Goal: Information Seeking & Learning: Learn about a topic

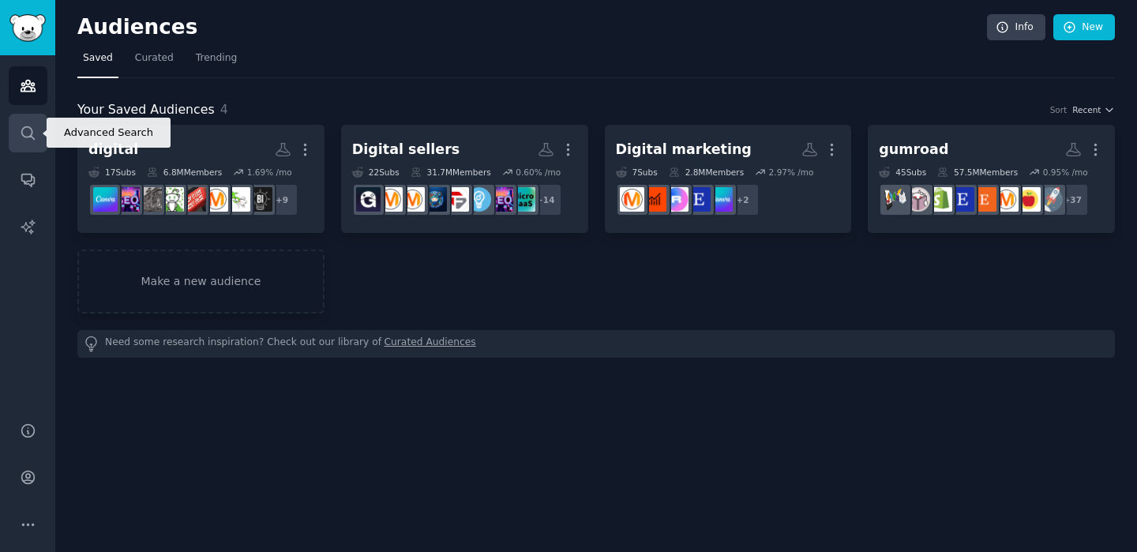
click at [35, 128] on icon "Sidebar" at bounding box center [28, 133] width 17 height 17
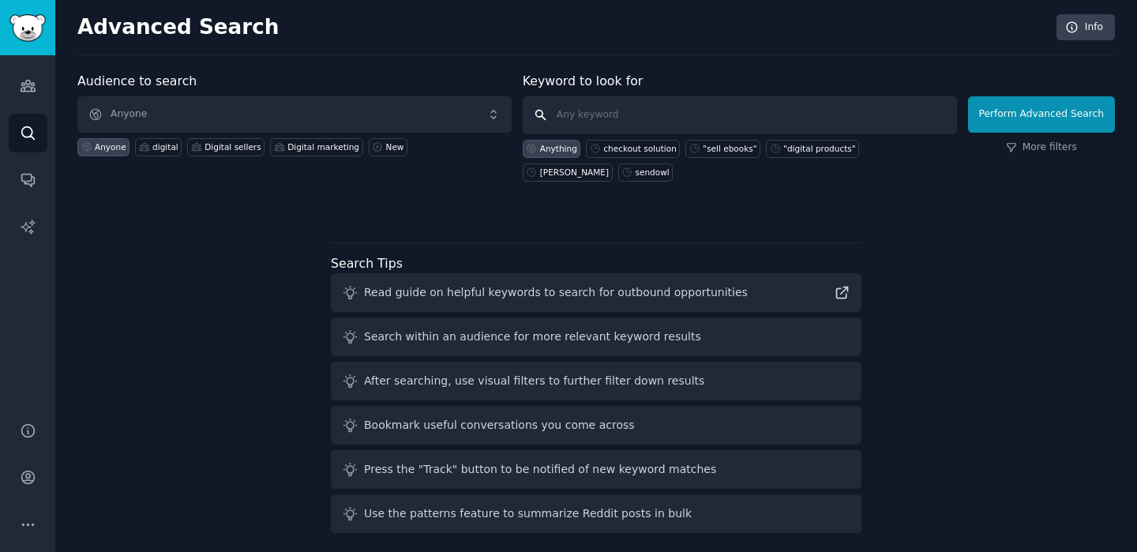
click at [614, 109] on input "text" at bounding box center [740, 115] width 434 height 38
paste input "digital product"
type input "digital product"
click button "Perform Advanced Search" at bounding box center [1041, 114] width 147 height 36
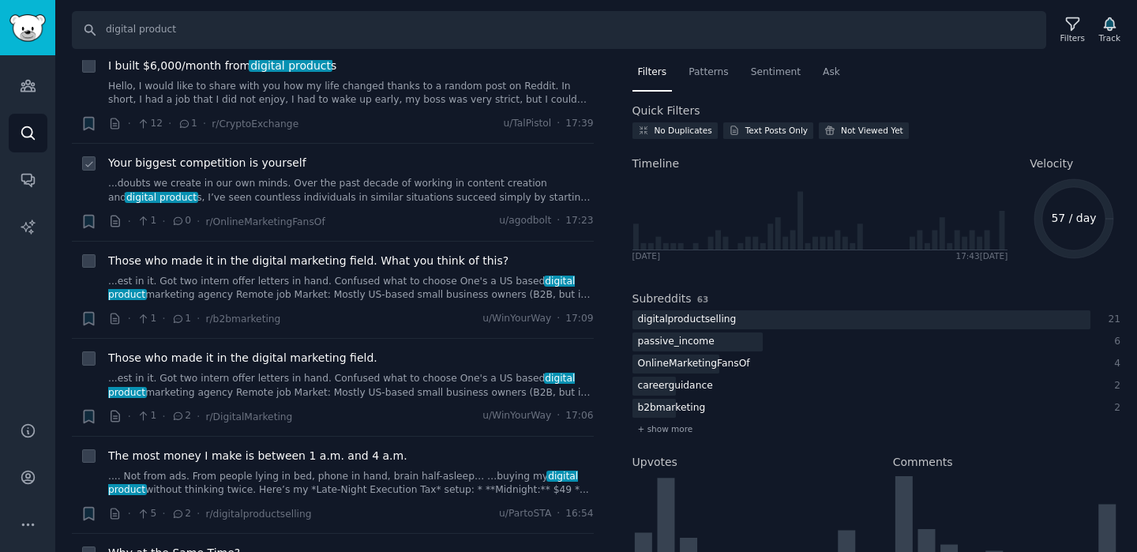
scroll to position [152, 0]
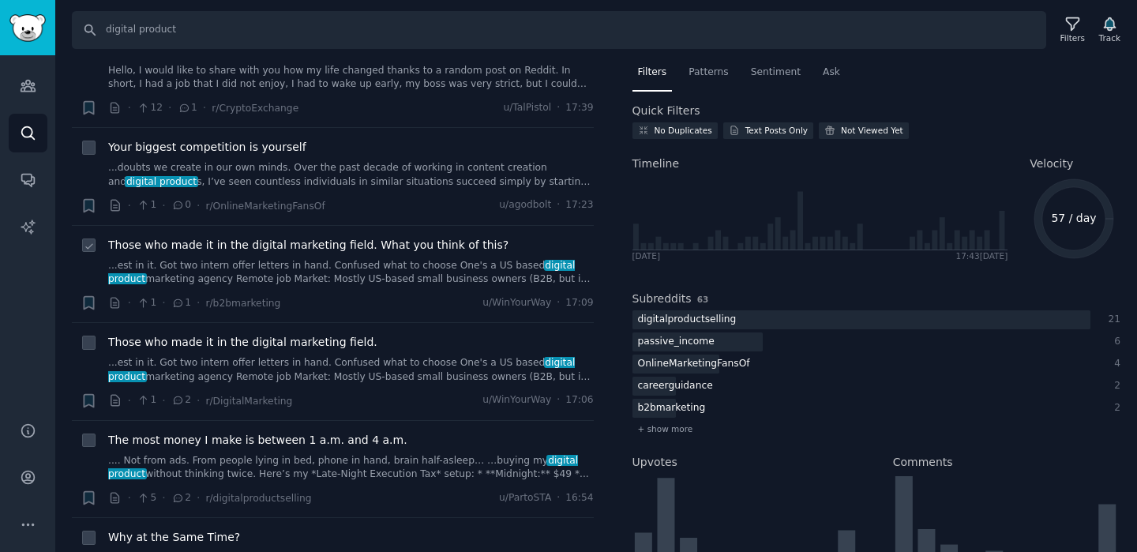
click at [335, 261] on link "...est in it. Got two intern offer letters in hand. Confused what to choose One…" at bounding box center [351, 273] width 486 height 28
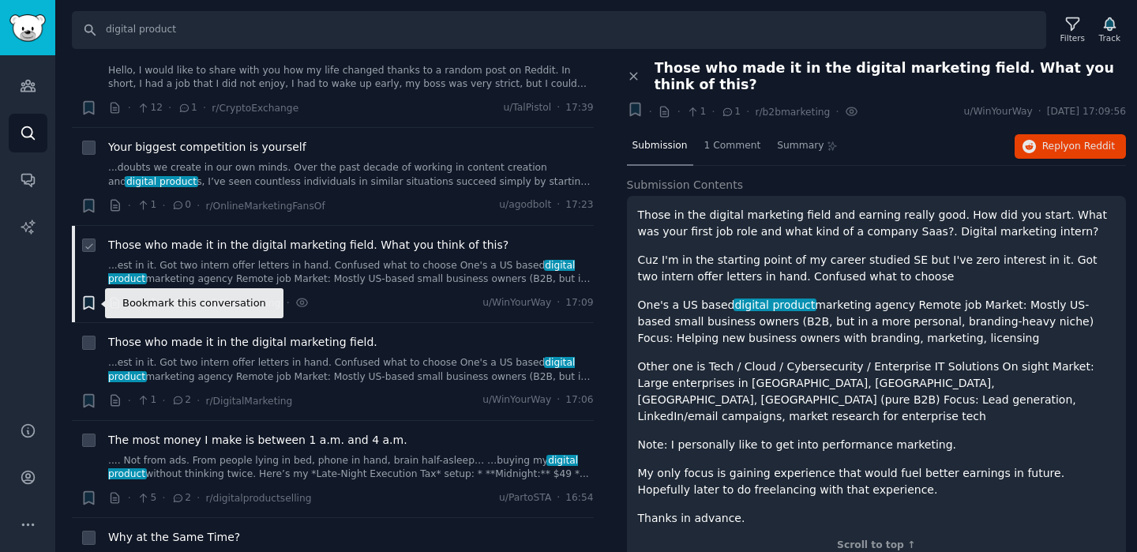
click at [82, 302] on icon "button" at bounding box center [89, 303] width 17 height 17
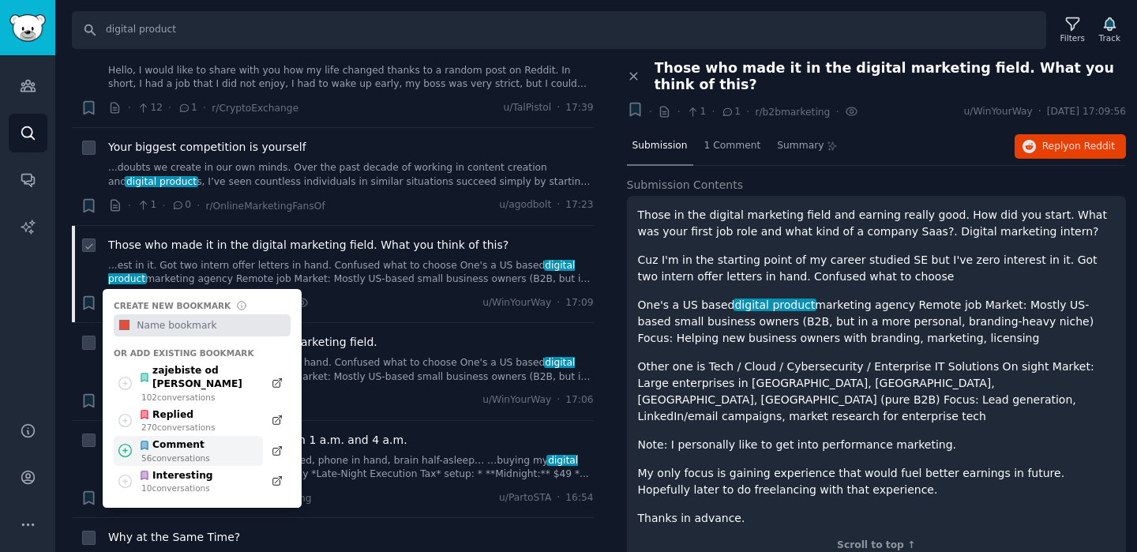
click at [130, 442] on icon at bounding box center [125, 450] width 17 height 17
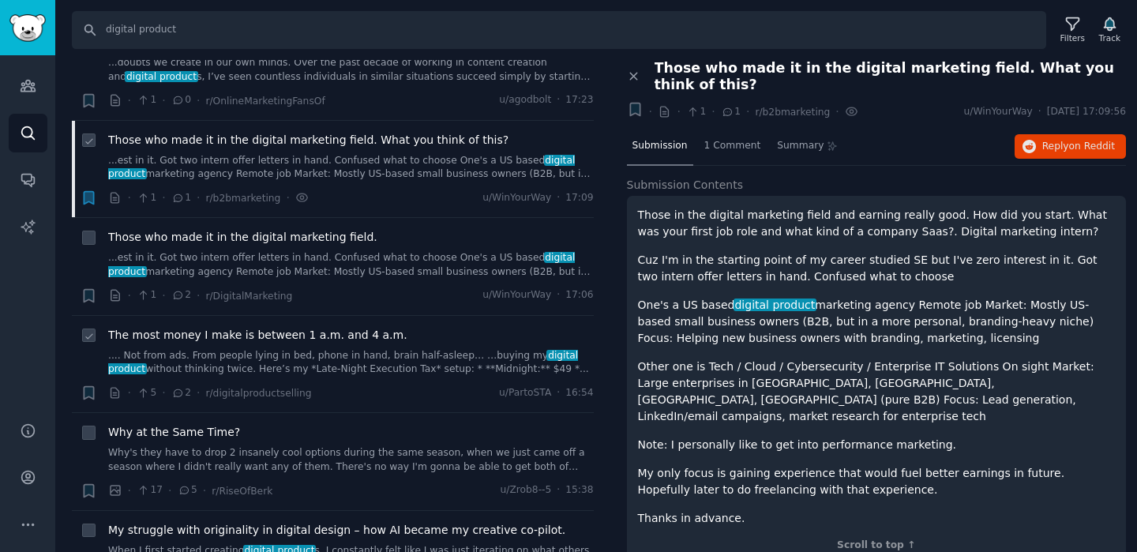
scroll to position [258, 0]
click at [406, 363] on link ".... Not from ads. From people lying in bed, phone in hand, brain half-asleep… …" at bounding box center [351, 362] width 486 height 28
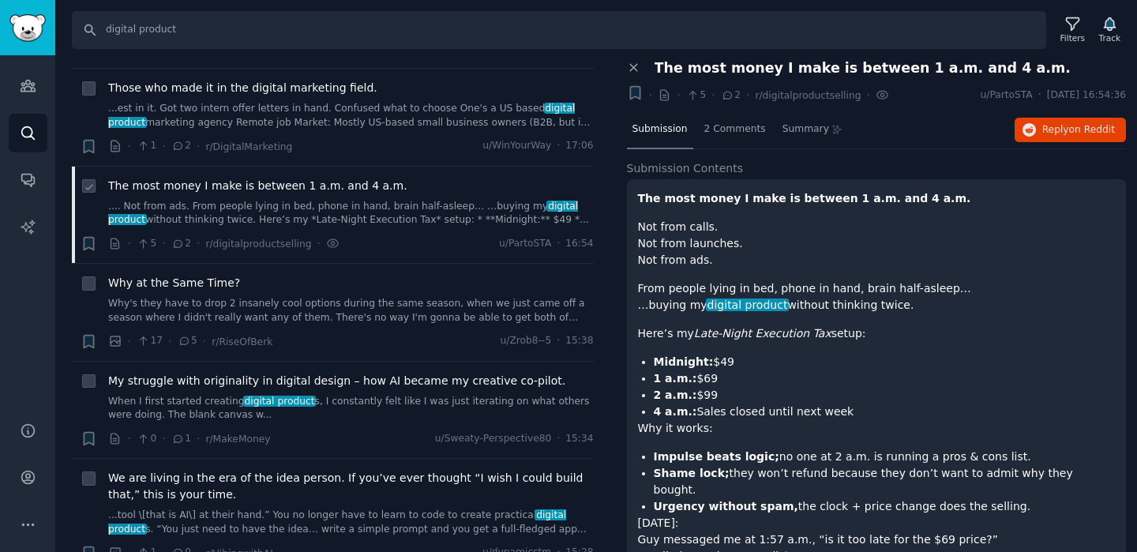
scroll to position [470, 0]
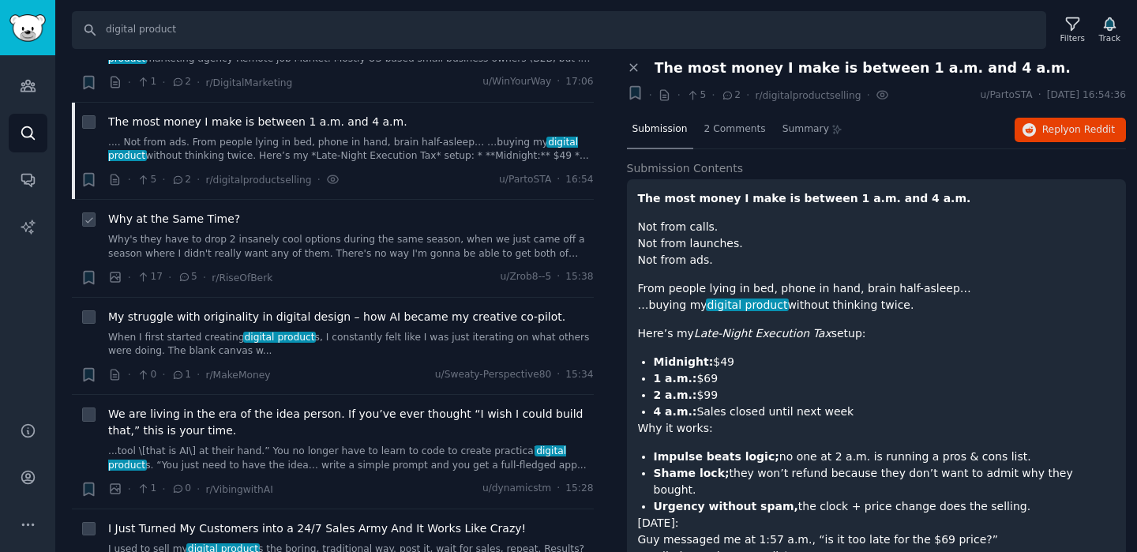
click at [389, 244] on link "Why's they have to drop 2 insanely cool options during the same season, when we…" at bounding box center [351, 247] width 486 height 28
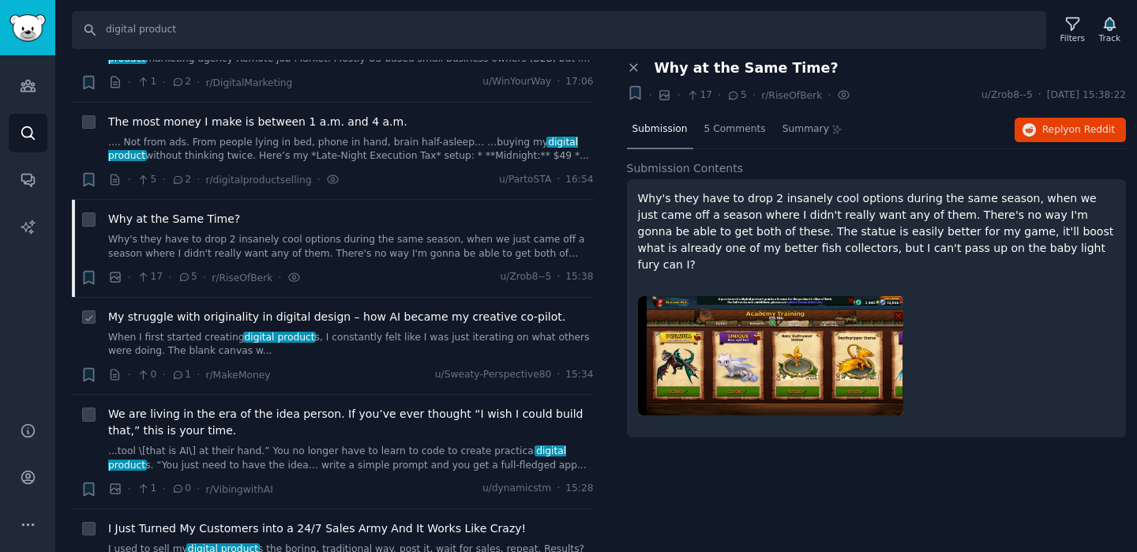
click at [350, 325] on div "My struggle with originality in digital design – how AI became my creative co-p…" at bounding box center [351, 334] width 486 height 50
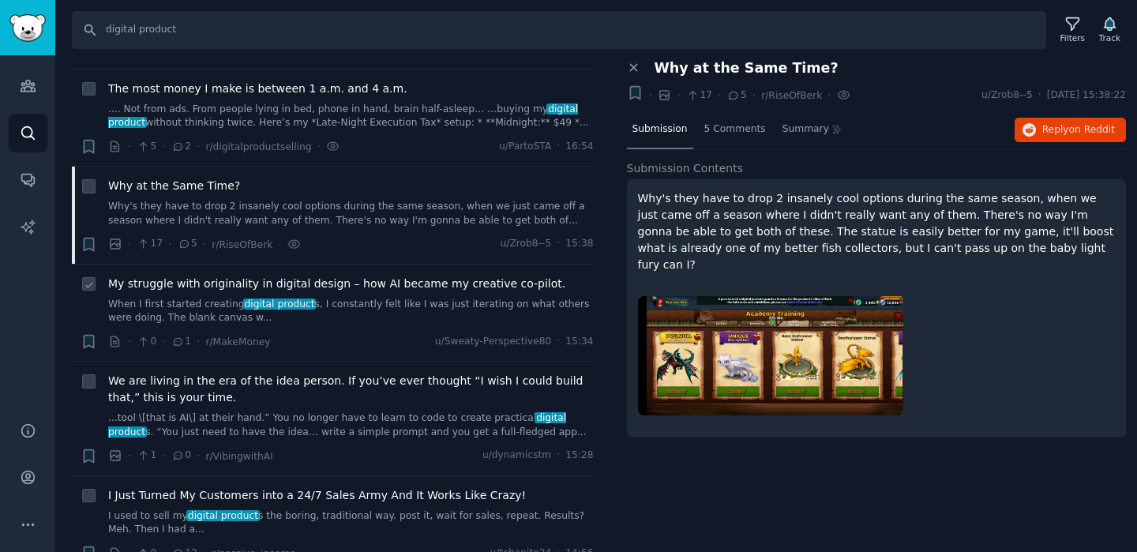
scroll to position [514, 0]
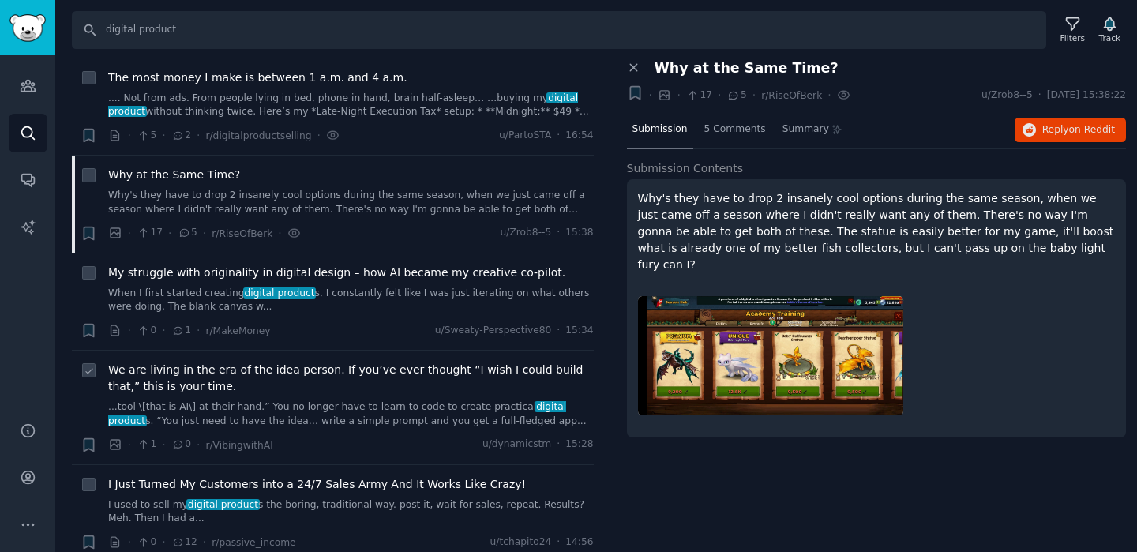
click at [330, 415] on link "...tool \[that is AI\] at their hand.” You no longer have to learn to code to c…" at bounding box center [351, 414] width 486 height 28
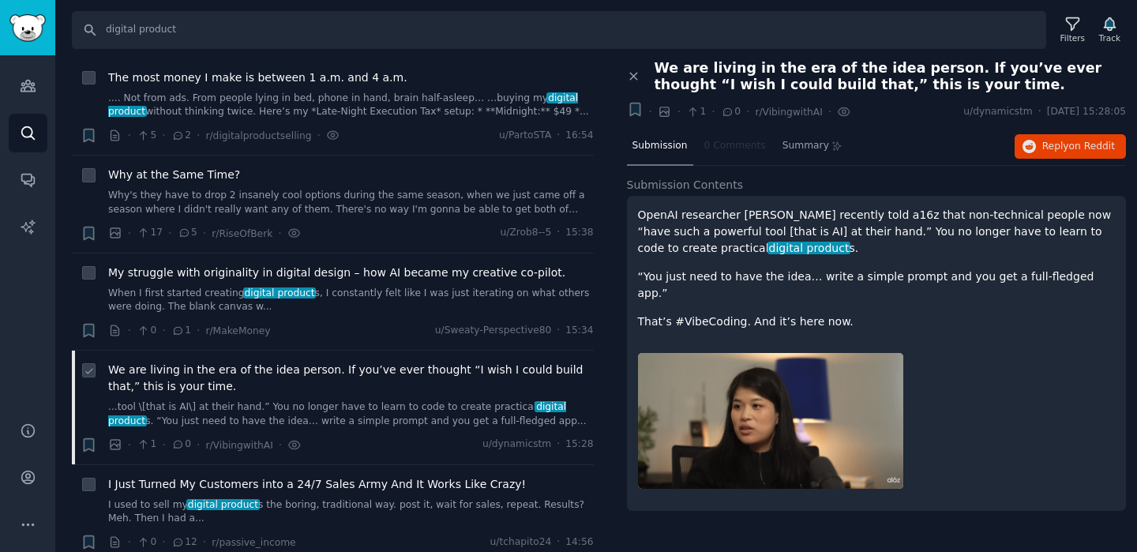
click at [91, 453] on li "Bookmark this conversation + We are living in the era of the idea person. If yo…" at bounding box center [333, 408] width 522 height 114
click at [82, 438] on icon "button" at bounding box center [89, 445] width 17 height 17
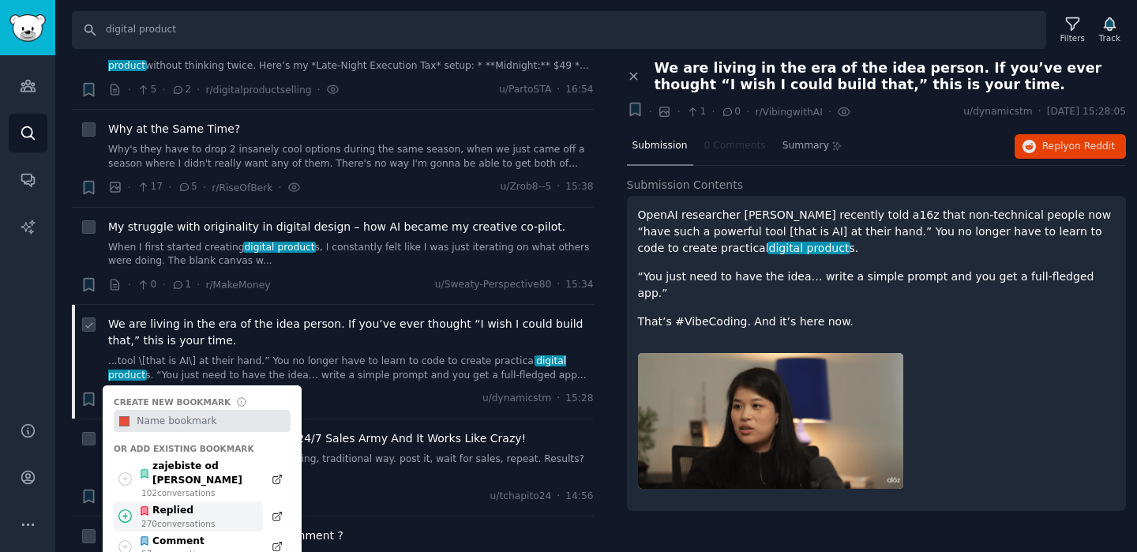
scroll to position [568, 0]
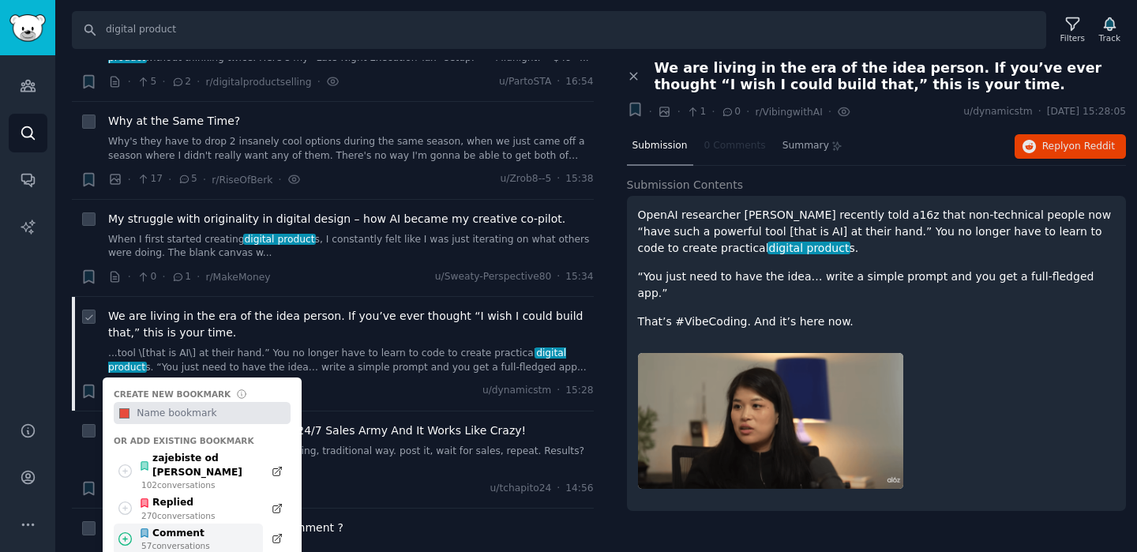
click at [123, 531] on icon at bounding box center [125, 539] width 17 height 17
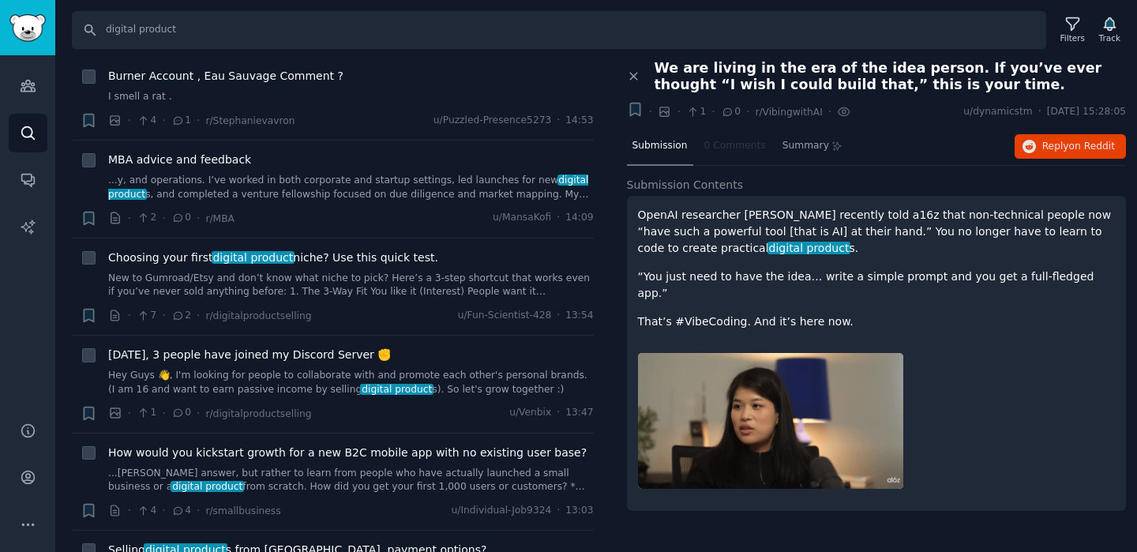
scroll to position [1024, 0]
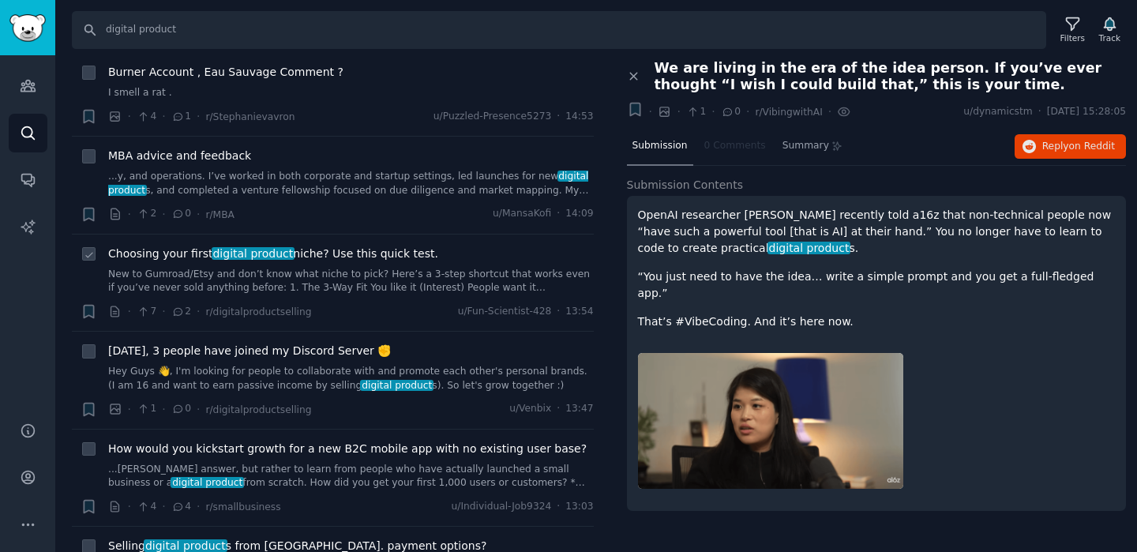
click at [163, 272] on link "New to Gumroad/Etsy and don’t know what niche to pick? Here’s a 3-step shortcut…" at bounding box center [351, 282] width 486 height 28
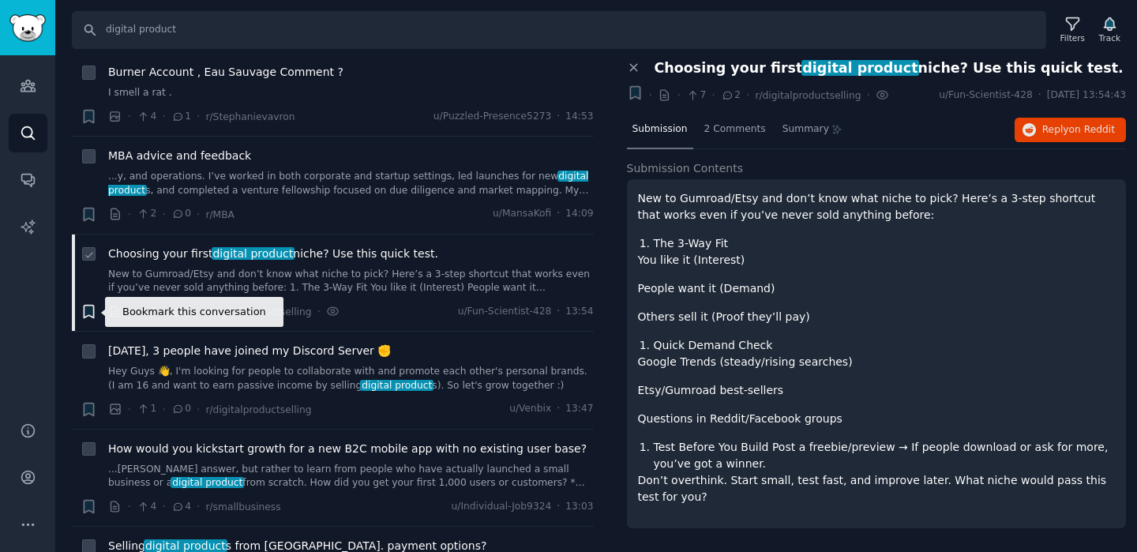
click at [91, 314] on icon "button" at bounding box center [88, 312] width 9 height 13
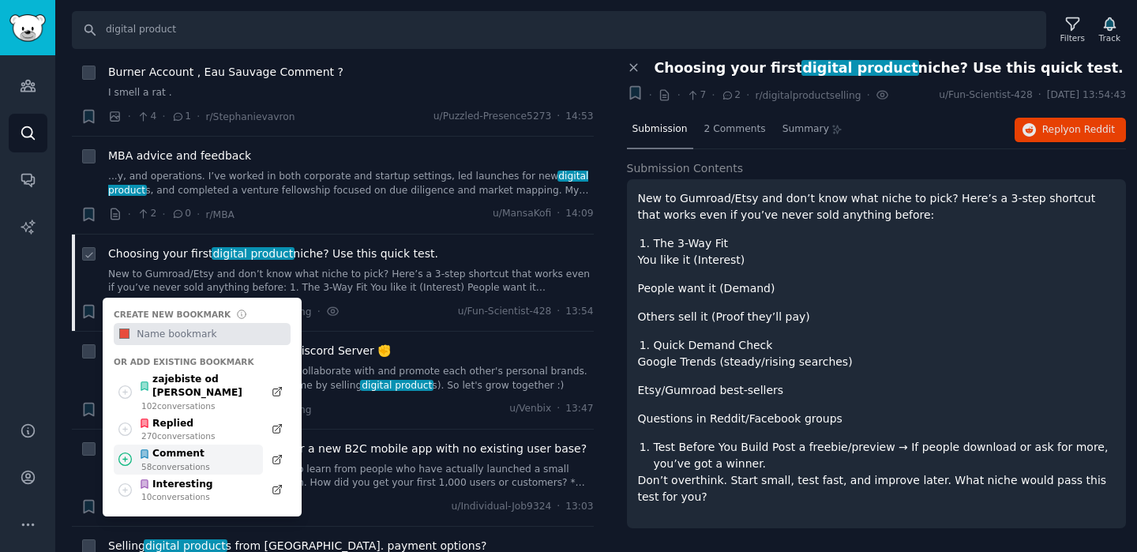
click at [126, 451] on icon at bounding box center [125, 459] width 17 height 17
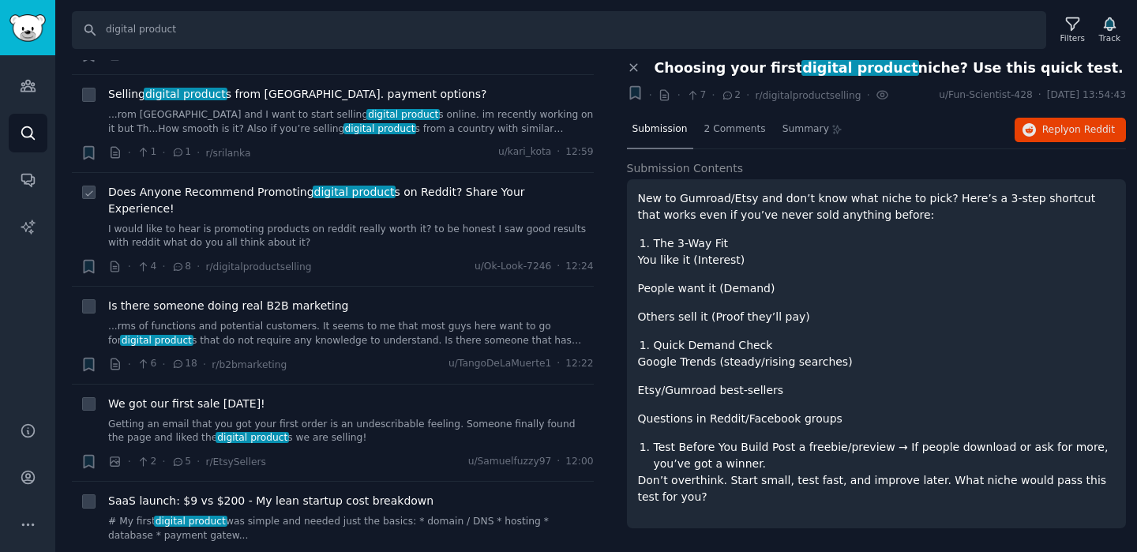
scroll to position [1480, 0]
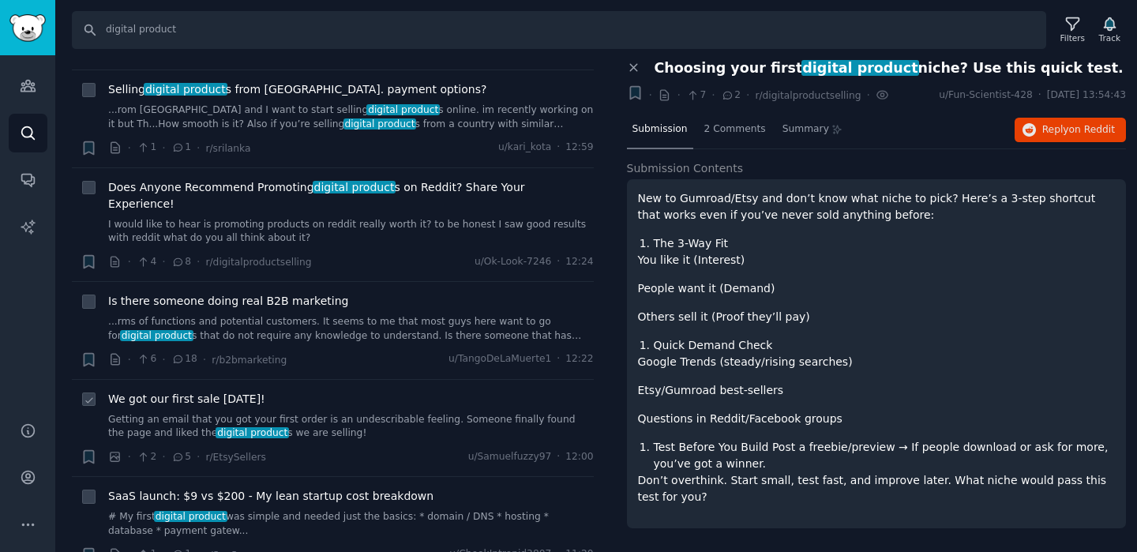
click at [316, 413] on link "Getting an email that you got your first order is an undescribable feeling. Som…" at bounding box center [351, 427] width 486 height 28
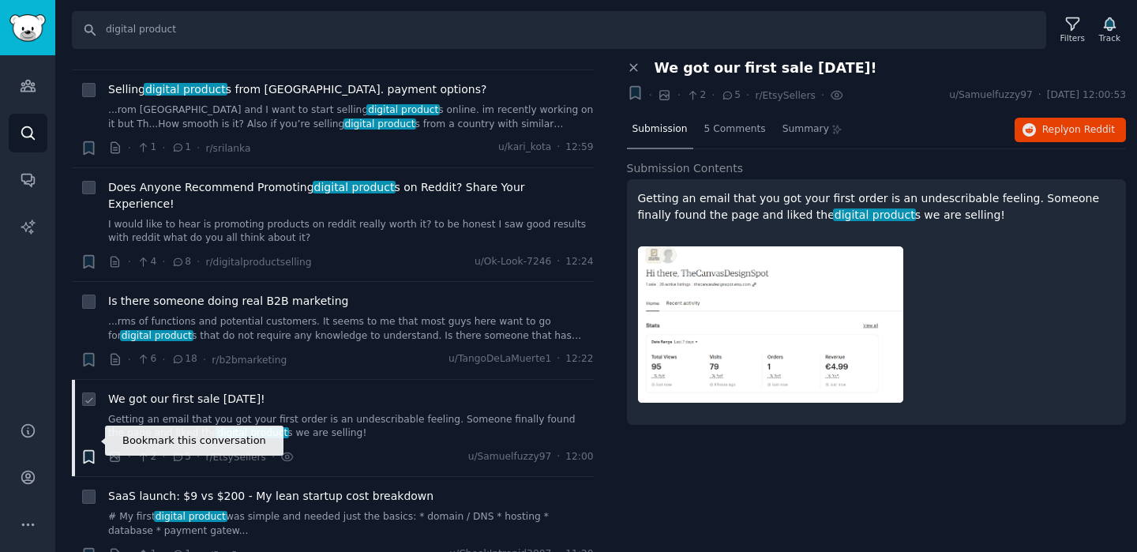
click at [86, 451] on icon "button" at bounding box center [88, 457] width 9 height 13
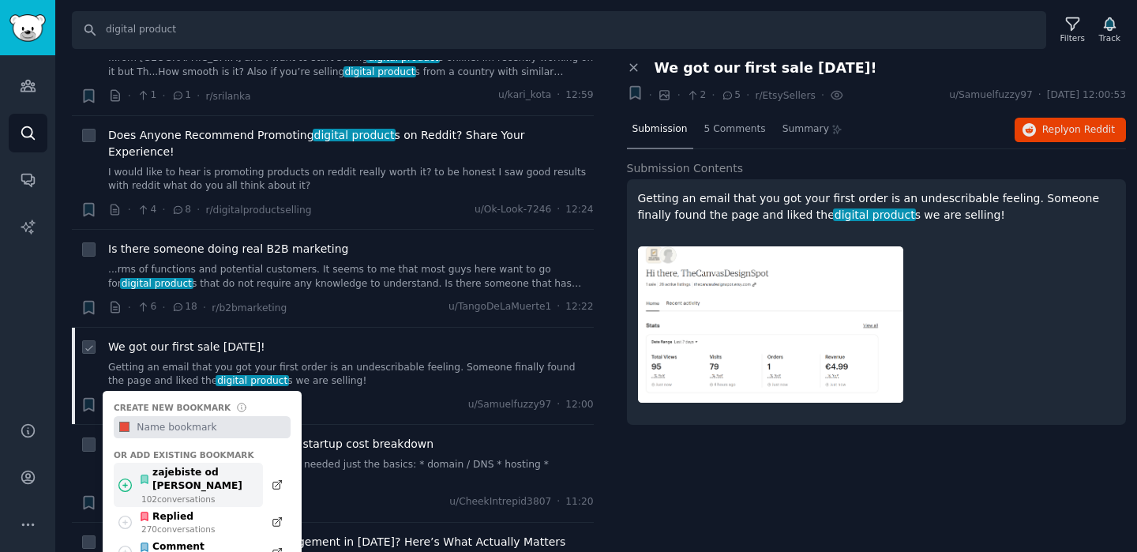
scroll to position [1558, 0]
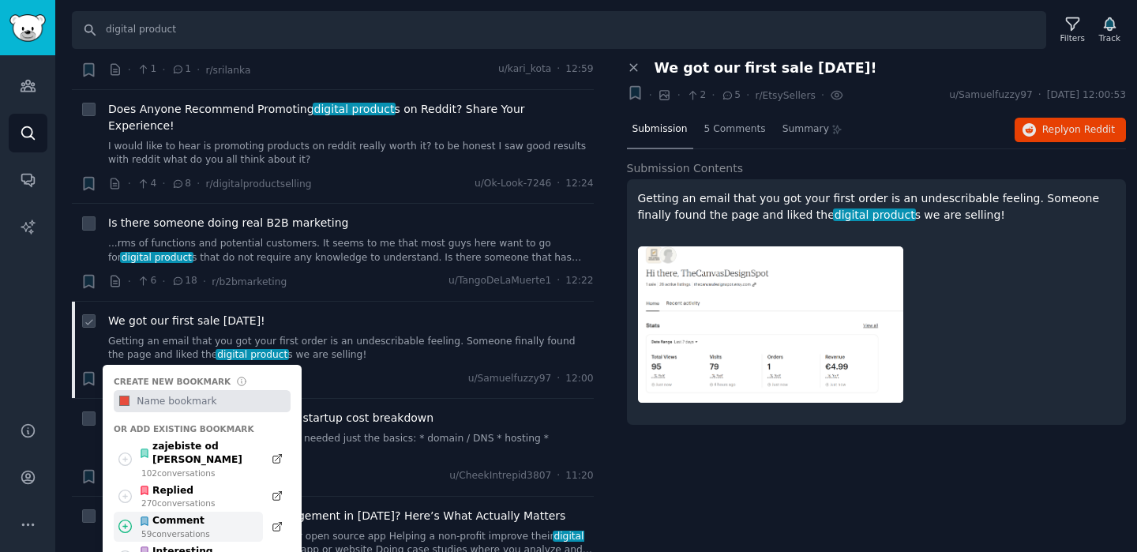
click at [125, 518] on icon at bounding box center [125, 526] width 17 height 17
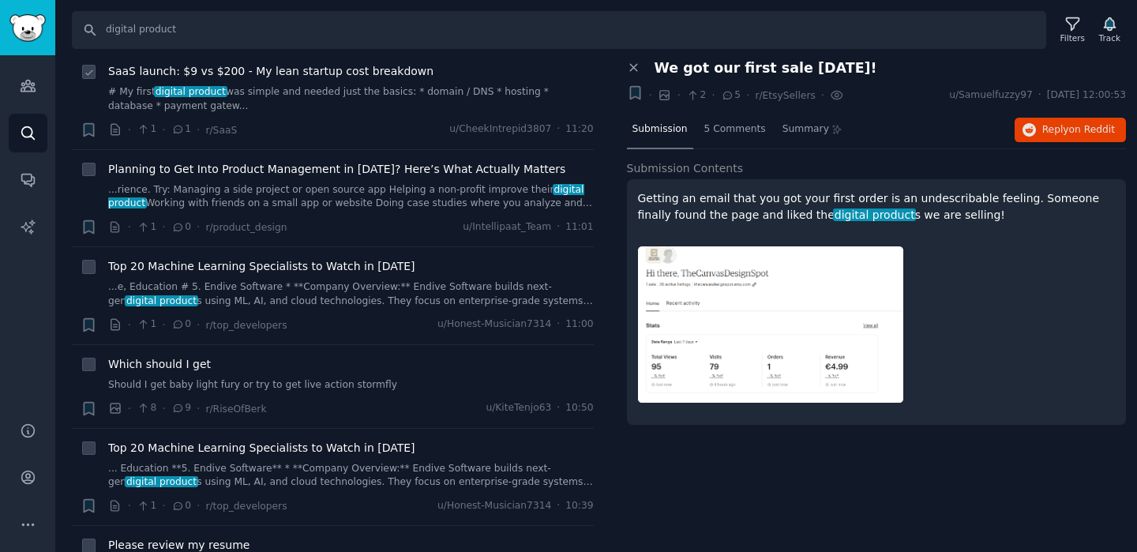
scroll to position [1909, 0]
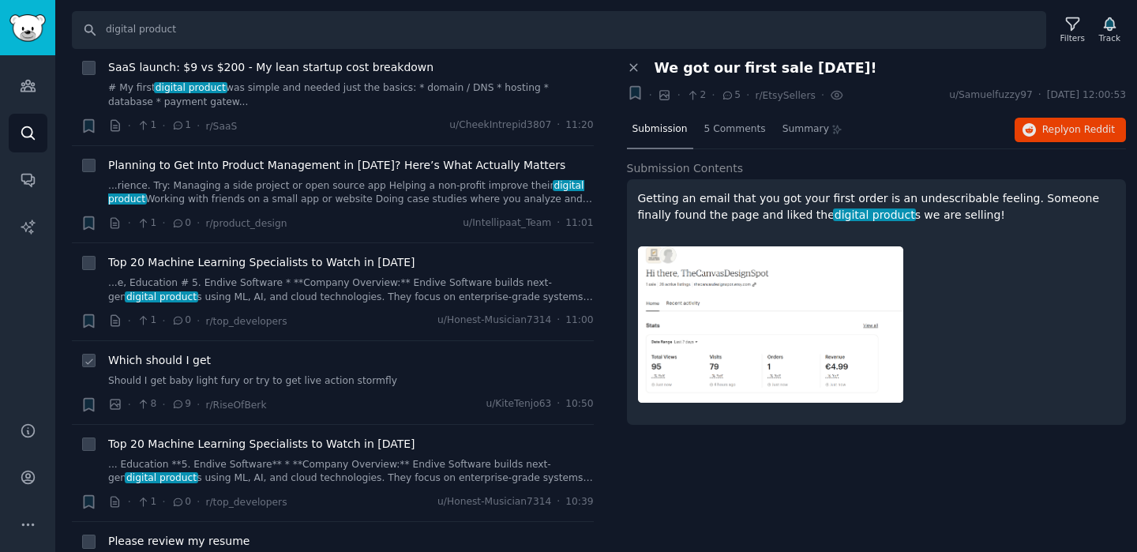
click at [182, 352] on span "Which should I get" at bounding box center [159, 360] width 103 height 17
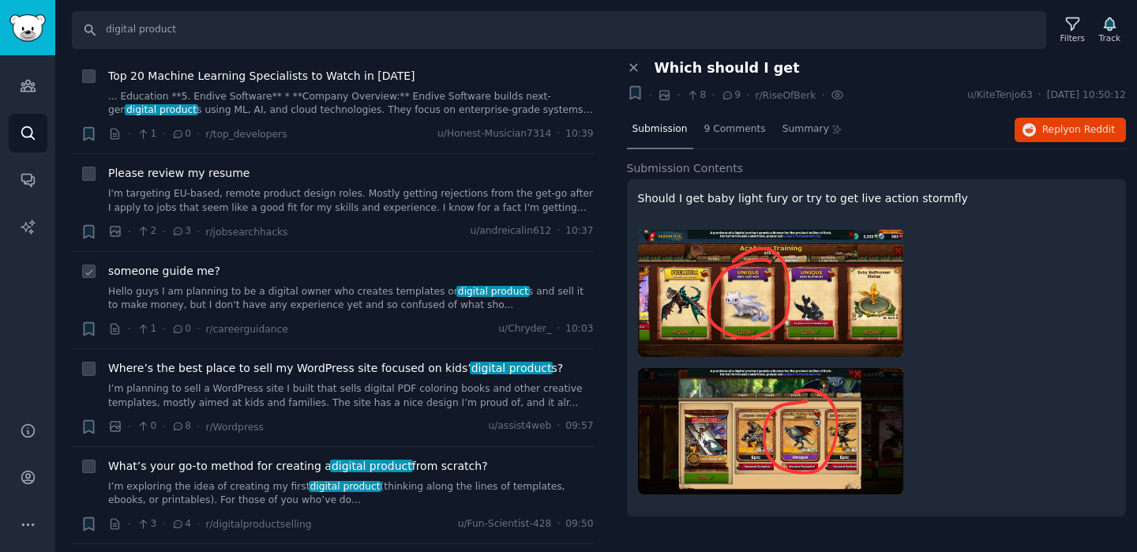
scroll to position [2288, 0]
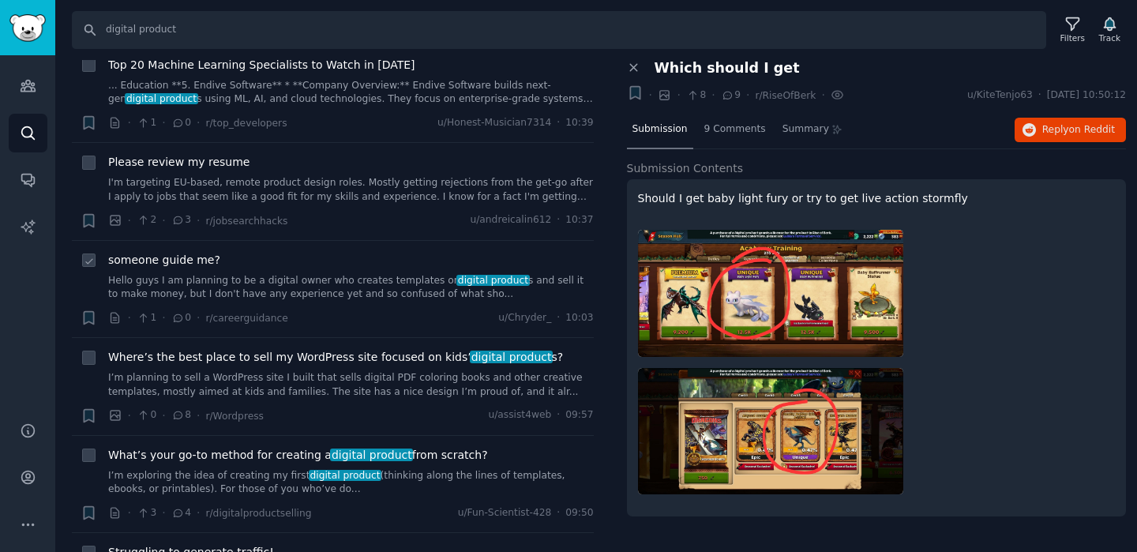
click at [404, 274] on link "Hello guys I am planning to be a digital owner who creates templates or digital…" at bounding box center [351, 288] width 486 height 28
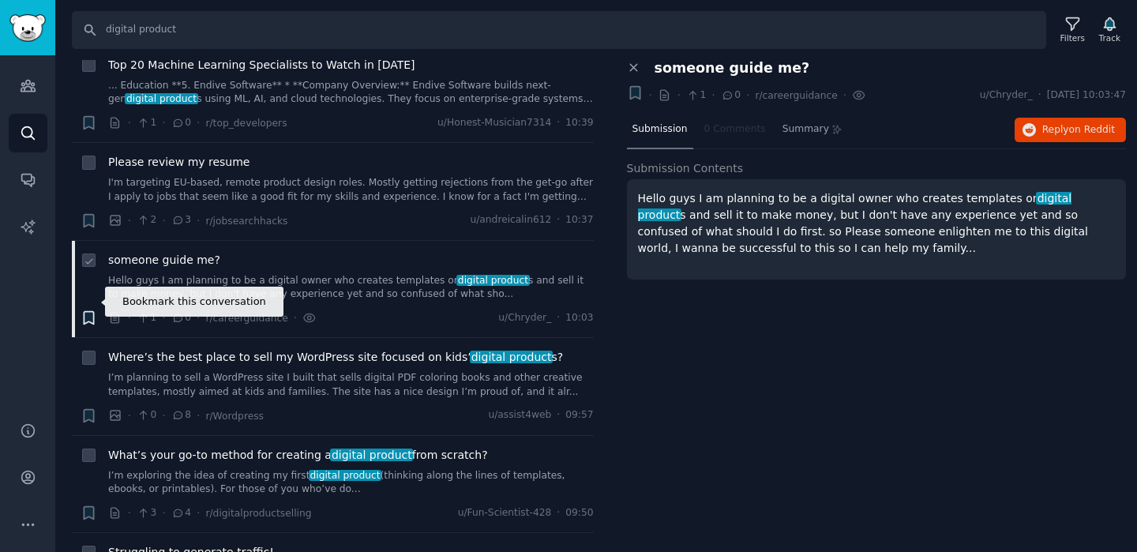
click at [89, 312] on icon "button" at bounding box center [88, 318] width 9 height 13
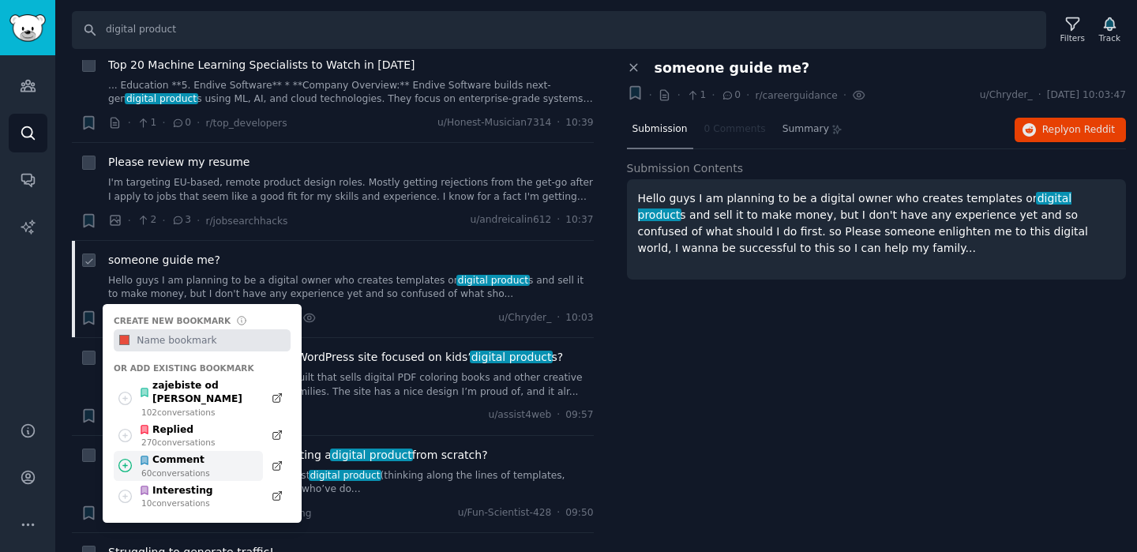
click at [122, 460] on icon at bounding box center [124, 466] width 13 height 13
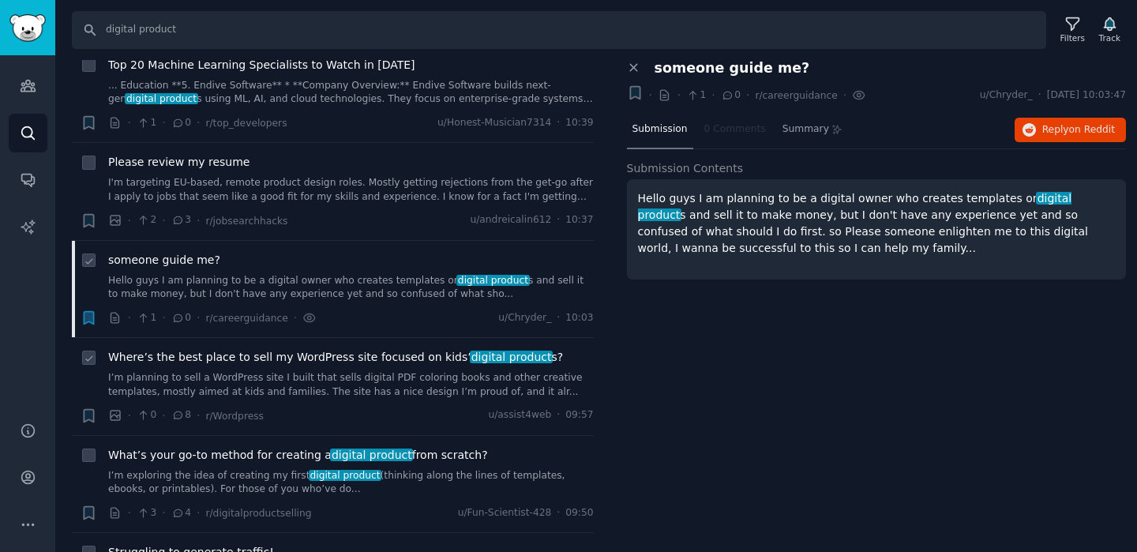
click at [400, 371] on link "I’m planning to sell a WordPress site I built that sells digital PDF coloring b…" at bounding box center [351, 385] width 486 height 28
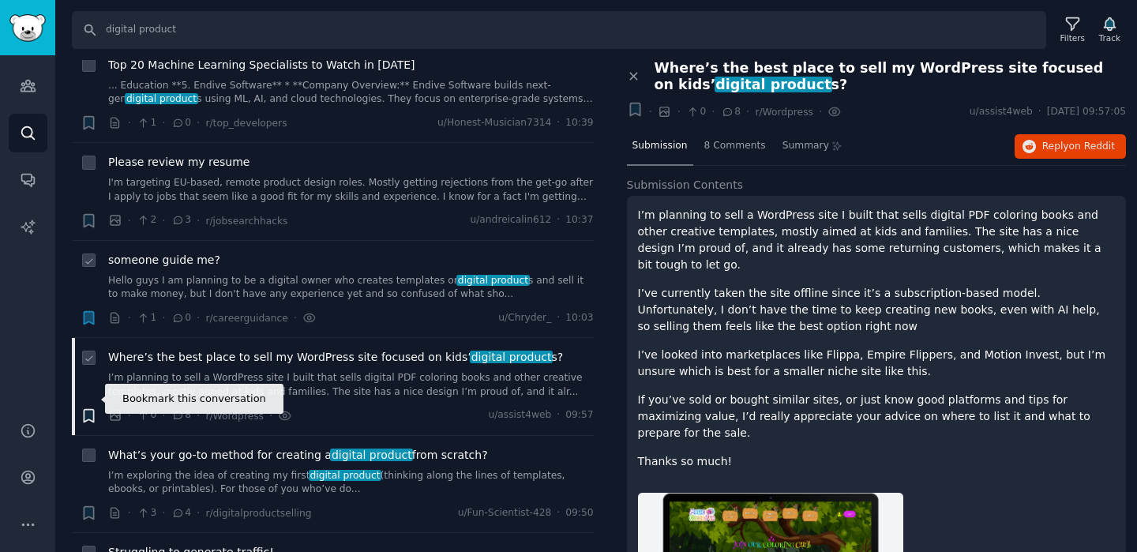
click at [88, 409] on icon "button" at bounding box center [88, 415] width 9 height 13
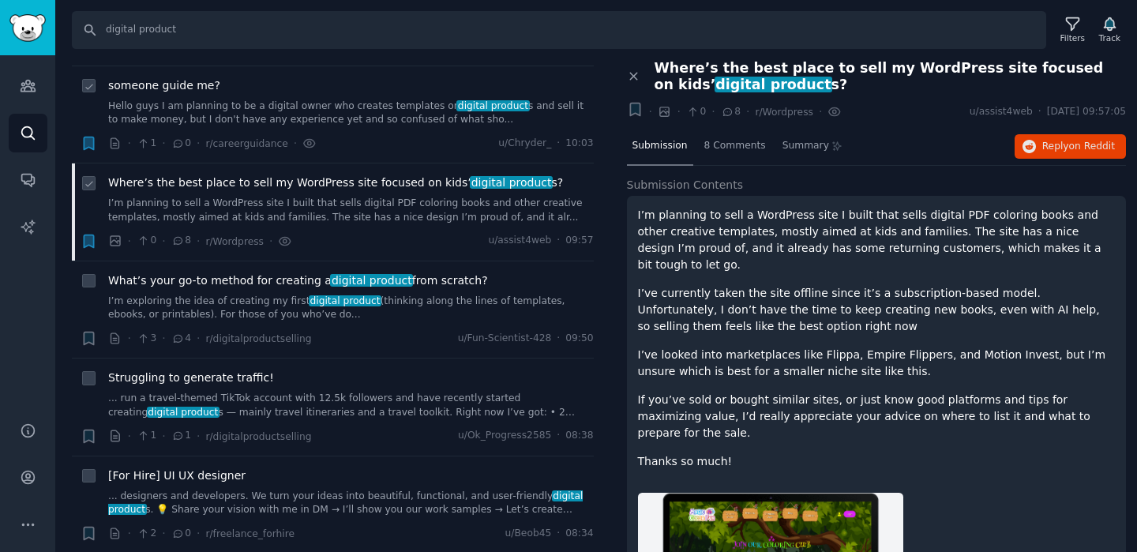
scroll to position [2466, 0]
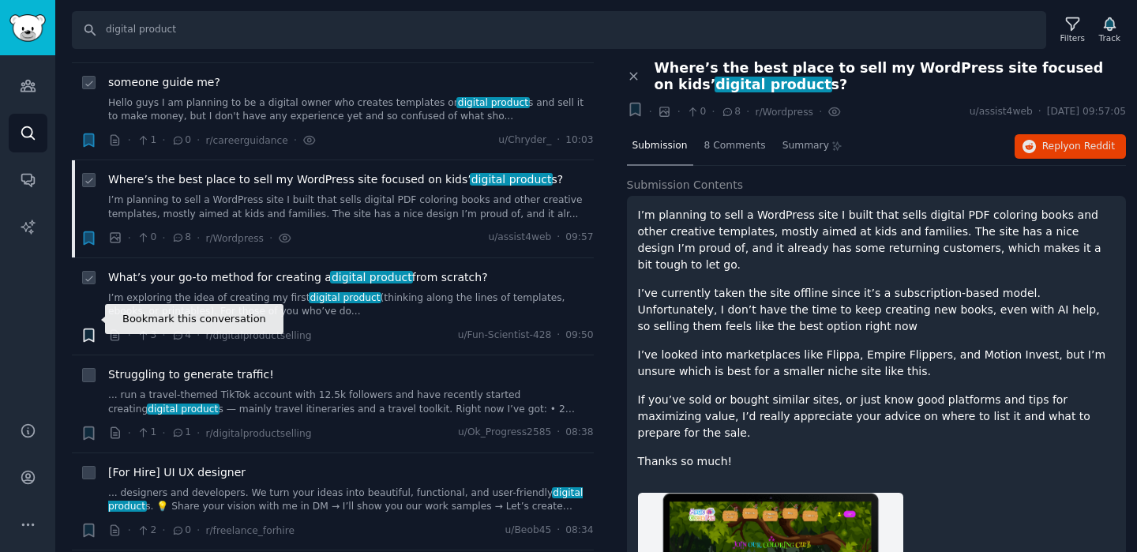
click at [91, 329] on icon "button" at bounding box center [88, 335] width 9 height 13
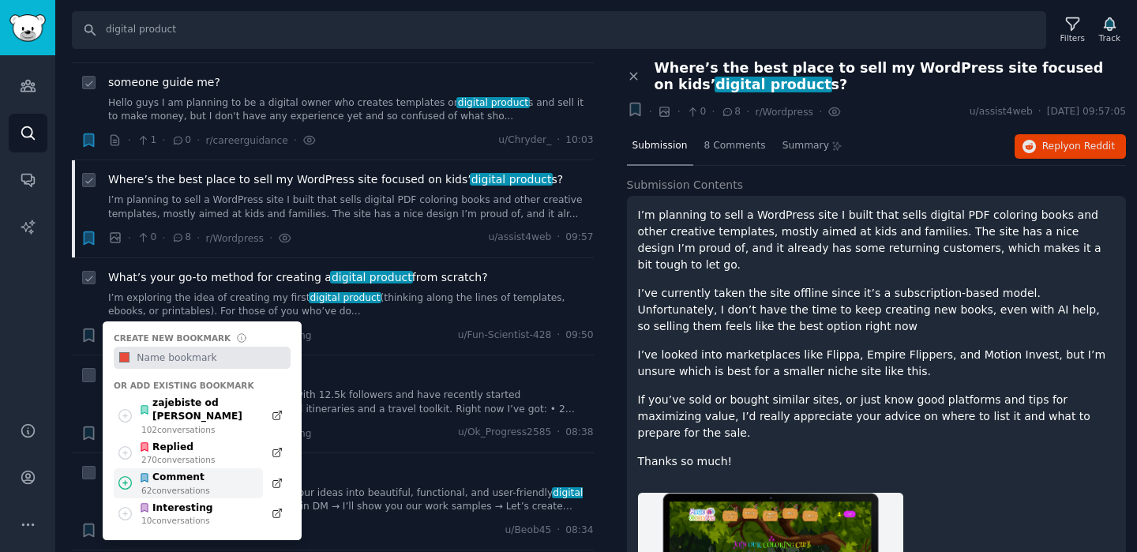
click at [129, 475] on icon at bounding box center [125, 483] width 17 height 17
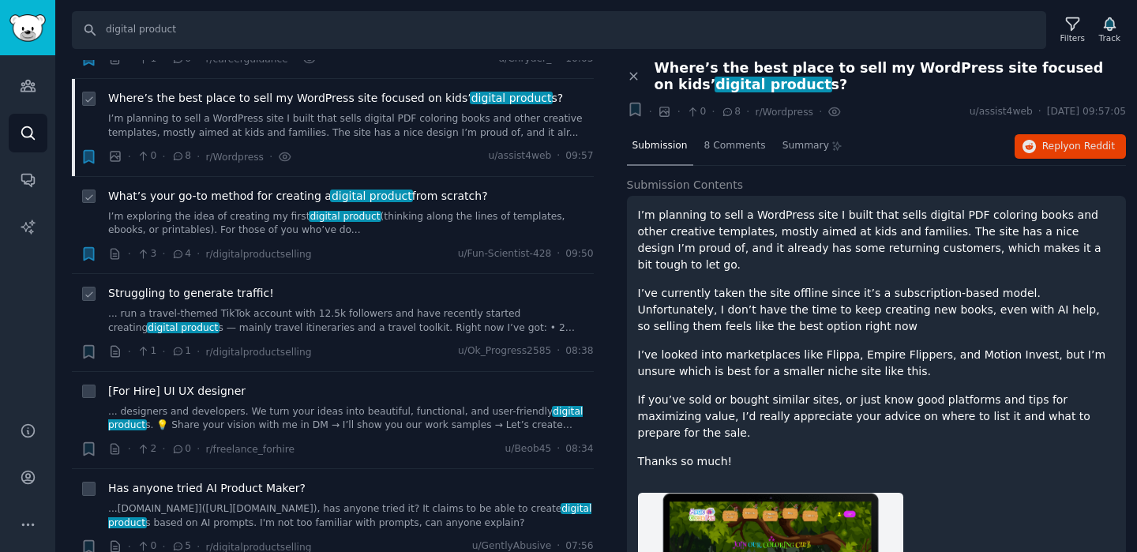
scroll to position [2701, 0]
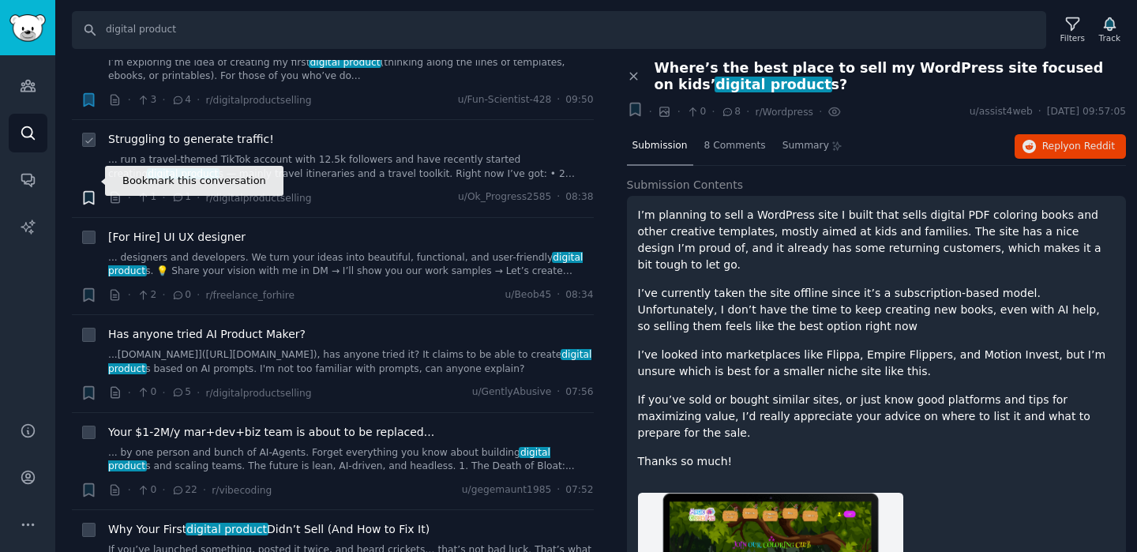
click at [91, 191] on icon "button" at bounding box center [88, 197] width 9 height 13
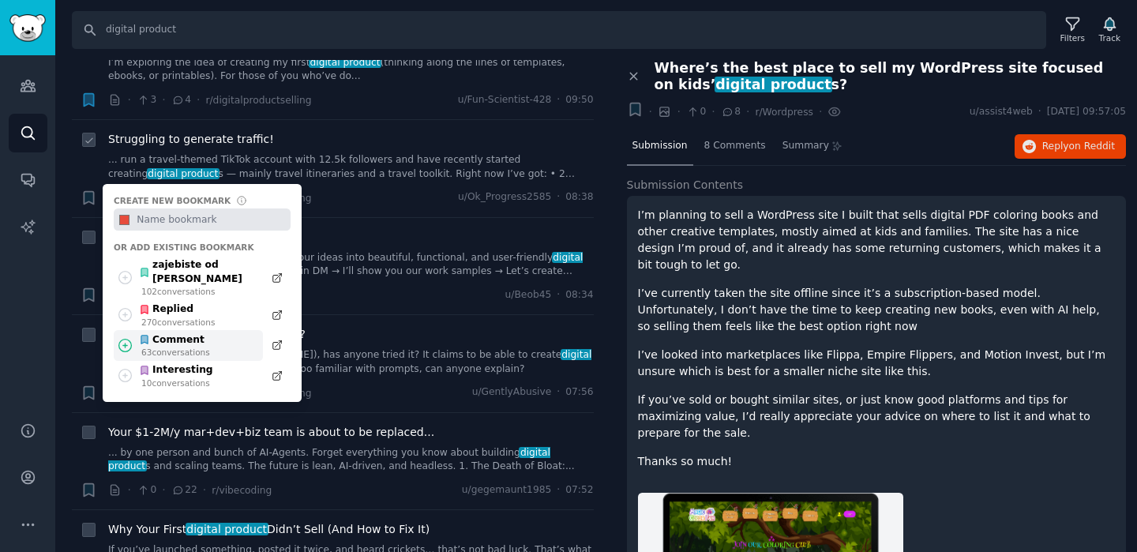
click at [130, 339] on icon at bounding box center [124, 345] width 13 height 13
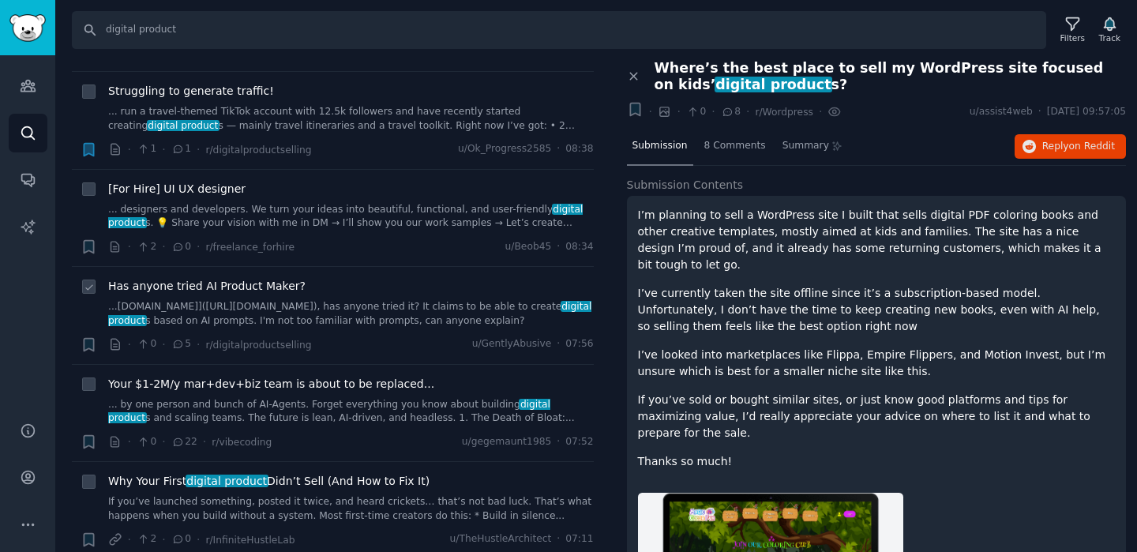
scroll to position [2754, 0]
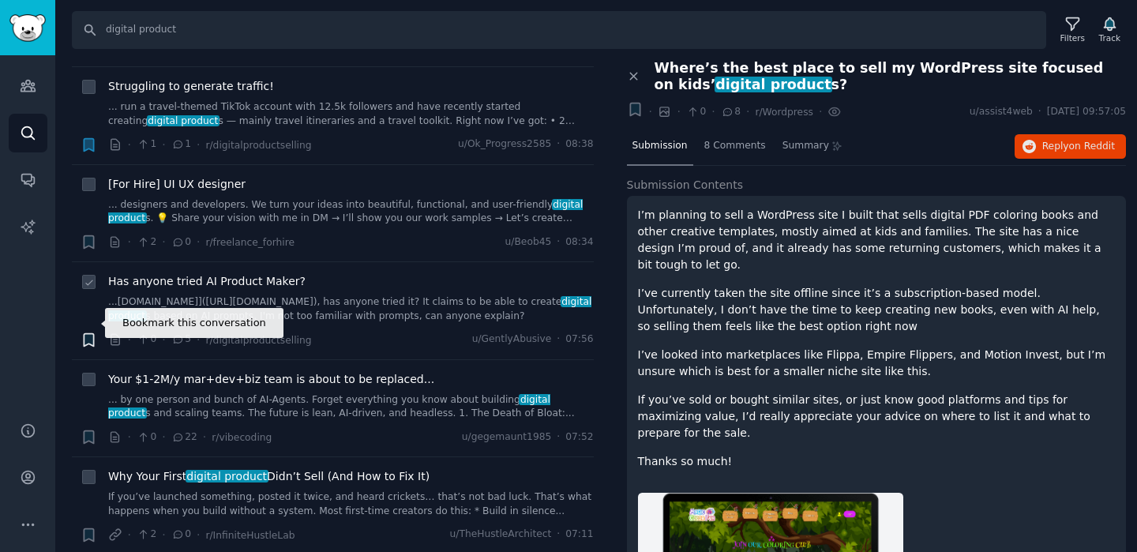
click at [92, 333] on icon "button" at bounding box center [88, 339] width 9 height 13
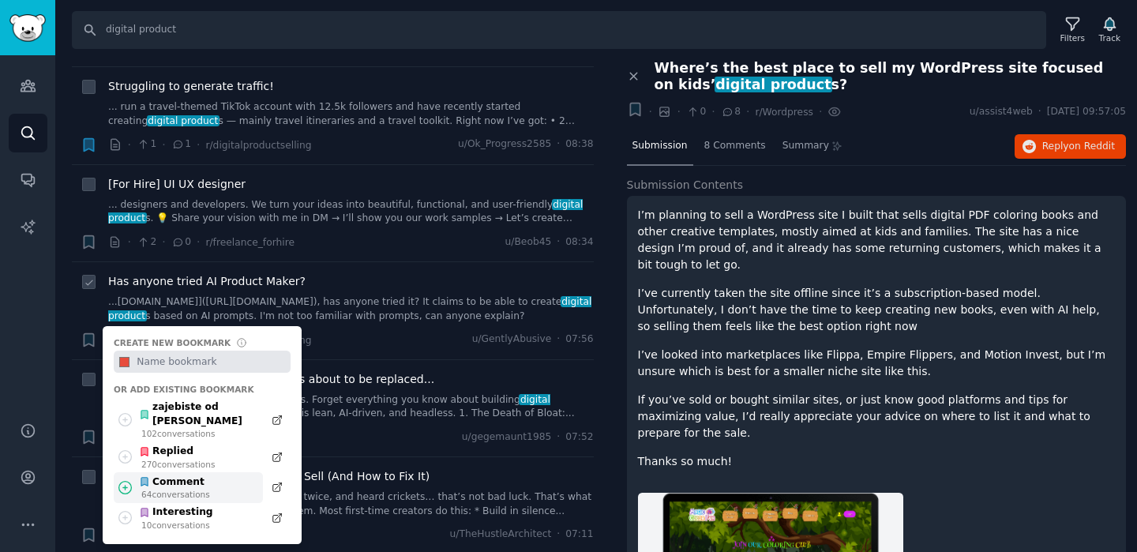
click at [130, 479] on icon at bounding box center [125, 487] width 17 height 17
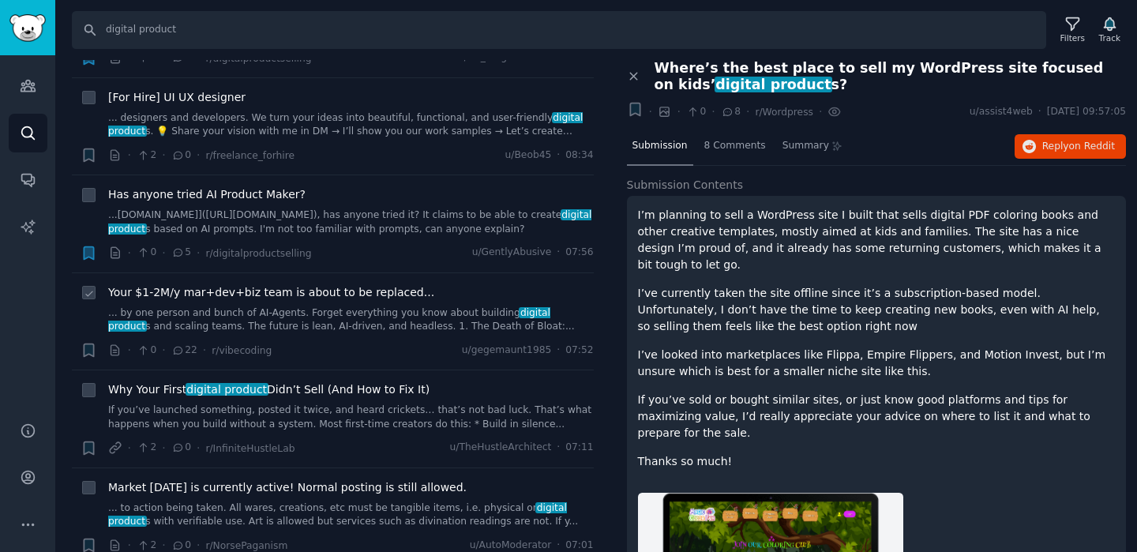
scroll to position [2884, 0]
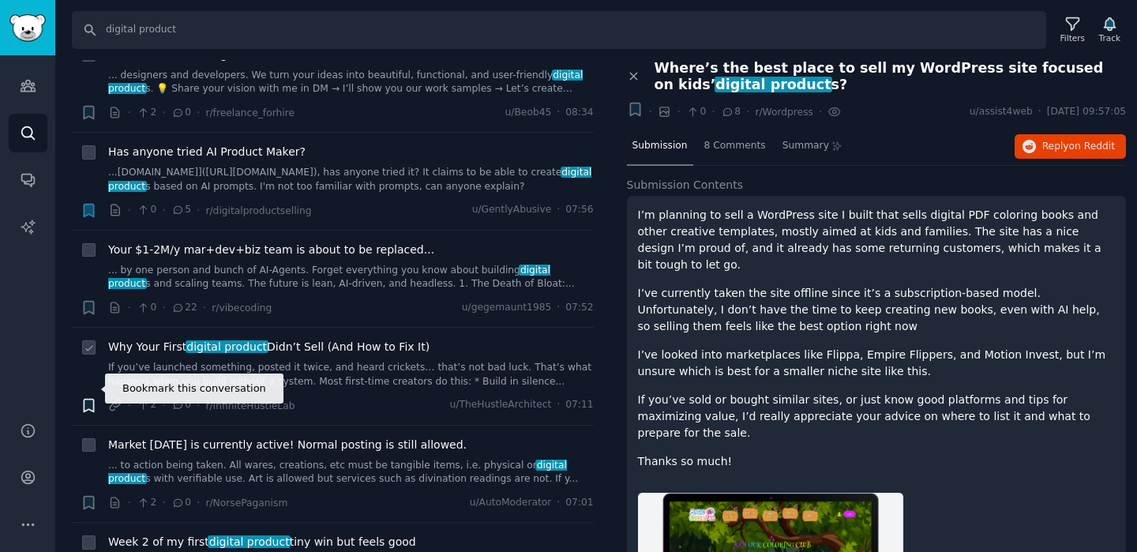
click at [91, 397] on icon "button" at bounding box center [89, 405] width 17 height 17
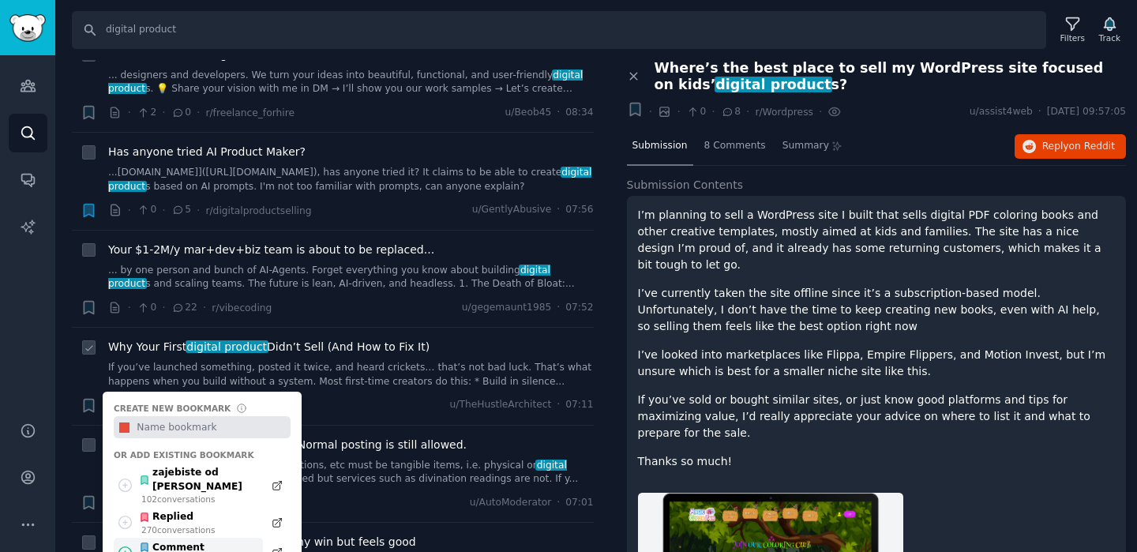
click at [127, 545] on icon at bounding box center [125, 553] width 17 height 17
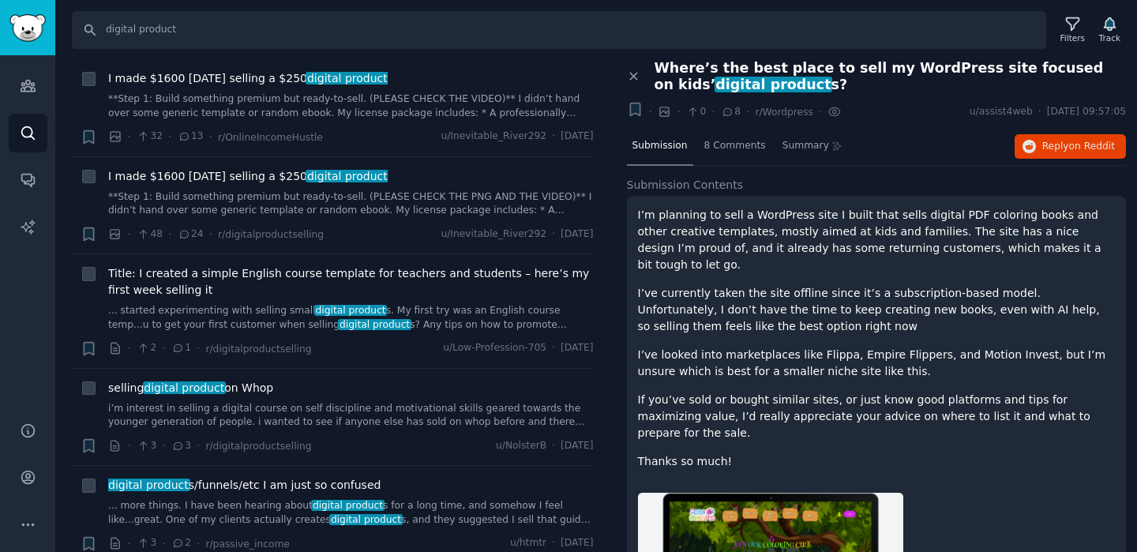
scroll to position [3966, 0]
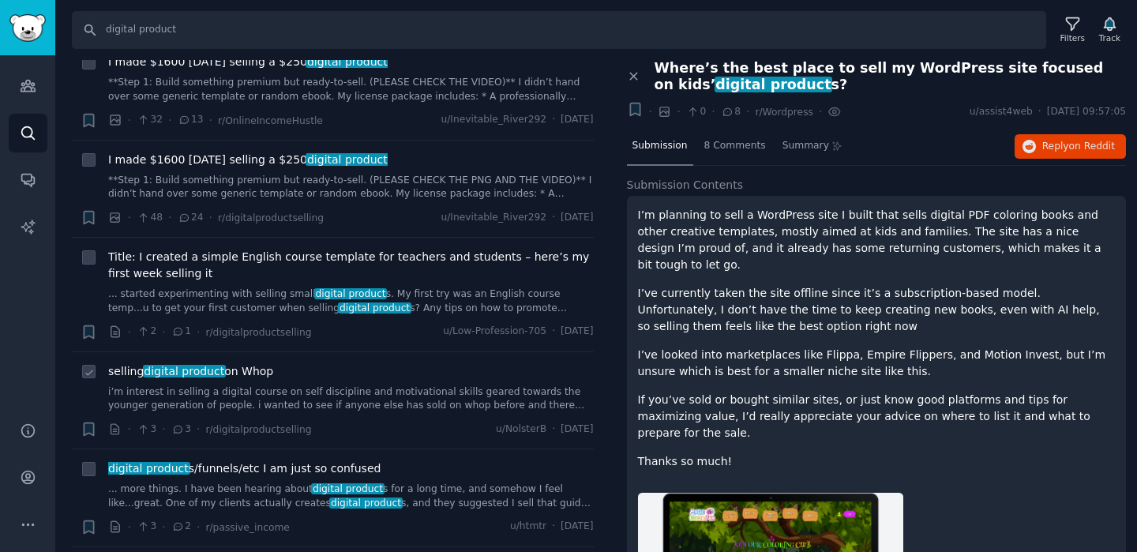
click at [248, 385] on link "i’m interest in selling a digital course on self discipline and motivational sk…" at bounding box center [351, 399] width 486 height 28
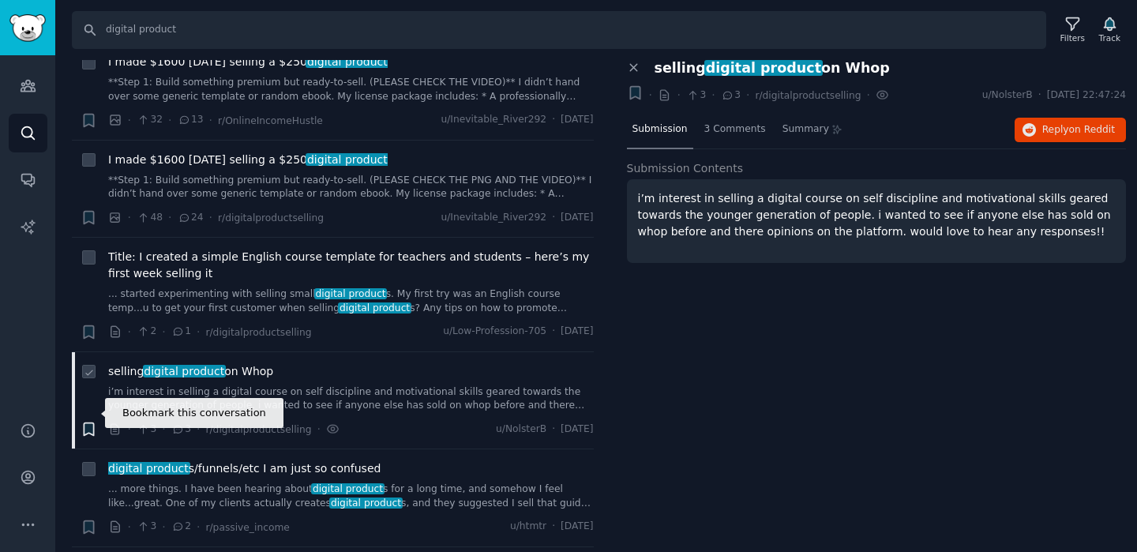
click at [86, 423] on icon "button" at bounding box center [88, 429] width 9 height 13
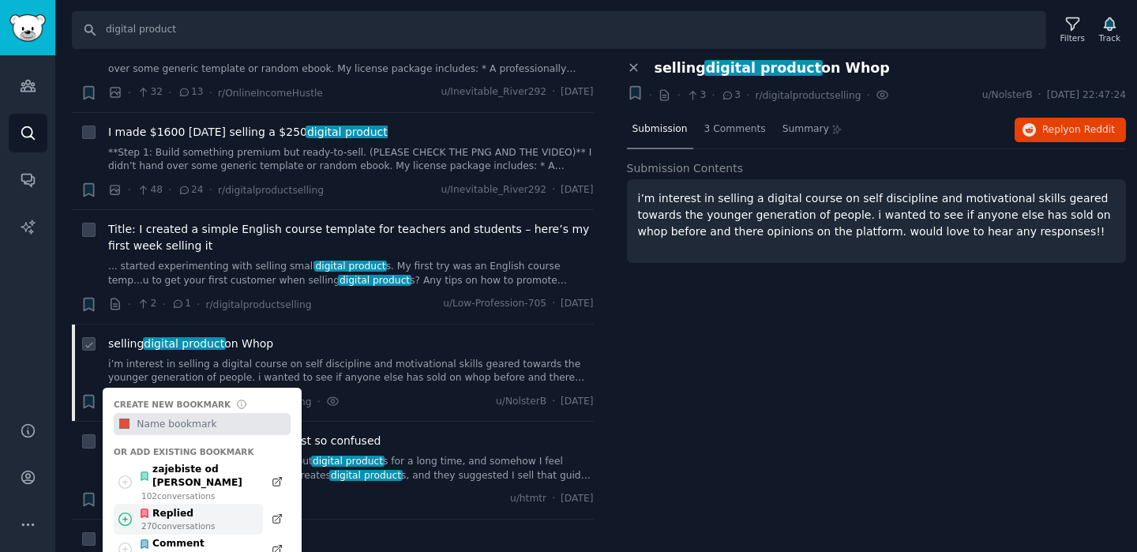
scroll to position [3994, 0]
click at [126, 534] on div "Comment 66 conversation s" at bounding box center [188, 549] width 149 height 31
